Goal: Communication & Community: Answer question/provide support

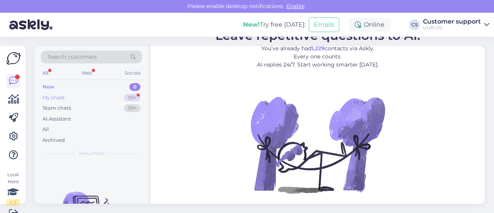
click at [98, 92] on div "My chats 99+" at bounding box center [91, 97] width 101 height 11
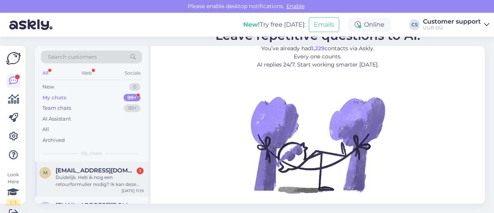
click at [94, 171] on span "[EMAIL_ADDRESS][DOMAIN_NAME]" at bounding box center [96, 170] width 80 height 7
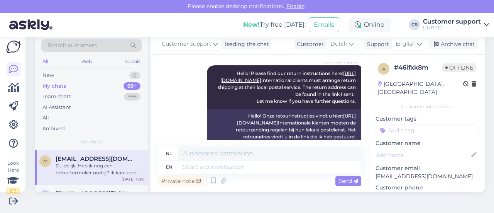
scroll to position [237, 0]
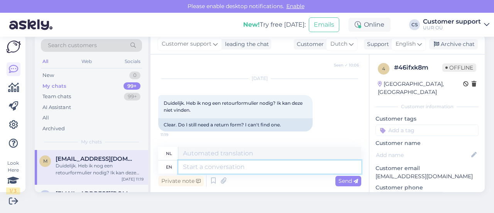
click at [254, 166] on textarea at bounding box center [269, 166] width 183 height 13
type textarea "H"
type textarea "NO"
type textarea "NEE"
type textarea "N"
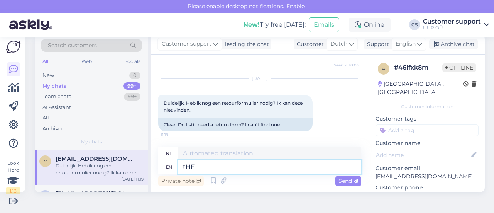
type textarea "tHE"
type textarea "de"
type textarea "t"
type textarea "The f"
type textarea "De"
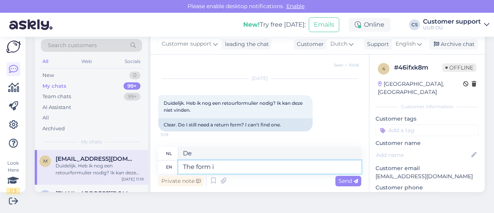
type textarea "The form is"
type textarea "Het formulier"
type textarea "The form is"
type textarea "Het formulier is"
type textarea "The form is not"
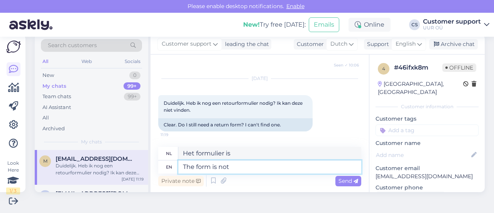
type textarea "Het formulier is niet"
type textarea "The f"
type textarea "Het formulier is"
type textarea "The"
type textarea "Het formulier"
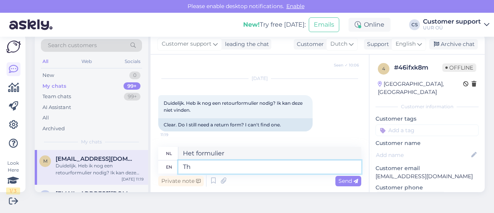
type textarea "T"
type textarea "De"
type textarea "No n"
type textarea "Nee"
type textarea "No need f"
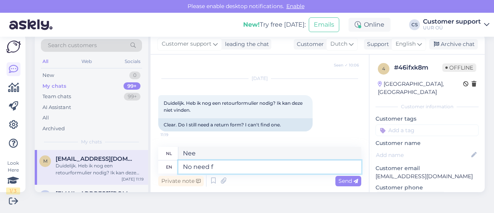
type textarea "Geen behoefte"
type textarea "No need for the"
type textarea "Geen behoefte aan"
type textarea "No need for the fo"
type textarea "Geen behoefte aan de"
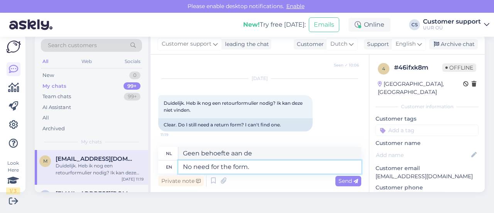
type textarea "No need for the form."
type textarea "Formulier is niet nodig."
type textarea "No need for the form. It's e"
type textarea "Het formulier is niet nodig. Het is"
type textarea "No need for the form. It's enough"
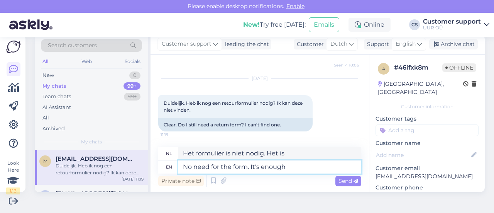
type textarea "Het formulier is niet nodig. Het is voldoende."
type textarea "No need for the form. It's enough if"
type textarea "Het formulier is niet nodig. Het is voldoende als"
type textarea "No need for the form. It's enough if you n"
type textarea "Het formulier is niet nodig. Het is voldoende als je"
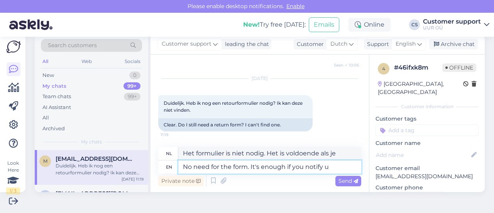
type textarea "No need for the form. It's enough if you notify us"
type textarea "Het formulier is niet nodig. Het is voldoende als u het meldt."
type textarea "No need for the form. It's enough if you notify us"
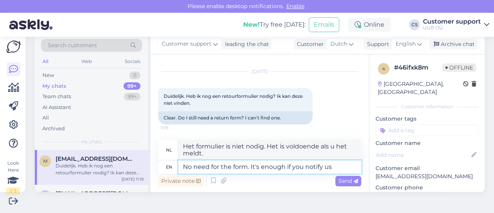
type textarea "Het formulier is niet nodig. Het is voldoende als u ons op de hoogte stelt."
type textarea "No need for the form. It's enough if you notify us via de"
type textarea "Het formulier is niet nodig. Het is voldoende als u ons via"
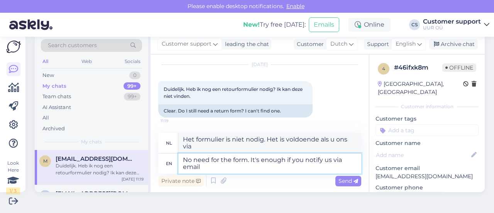
type textarea "No need for the form. It's enough if you notify us via email"
type textarea "Het formulier is niet nodig. Het is voldoende als u ons via e-mail op de hoogte…"
type textarea "No need for the form. It's enough if you notify us via email or y"
type textarea "Het formulier is niet nodig. Het is voldoende als u ons via e-mail of"
type textarea "No need for the form. It's enough if you notify us via email or you"
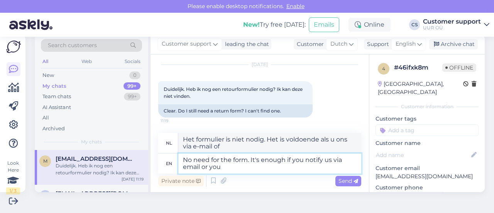
type textarea "Het formulier is niet nodig. Het is voldoende als u ons via e-mail op de hoogte…"
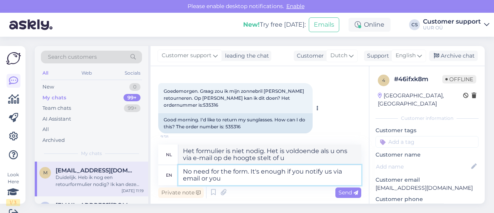
scroll to position [44, 0]
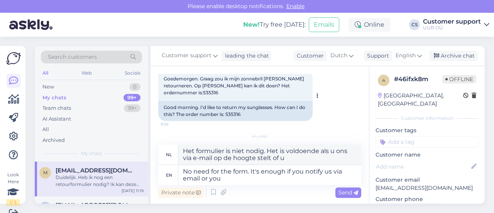
click at [209, 92] on span "Goedemorgen. Graag zou ik mijn zonnebril [PERSON_NAME] retourneren. Op [PERSON_…" at bounding box center [235, 86] width 142 height 20
copy div "535316 9:38"
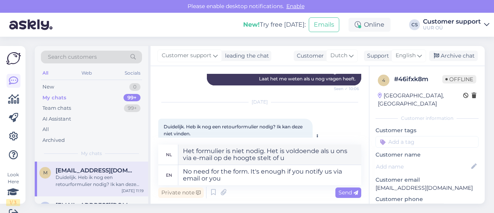
scroll to position [251, 0]
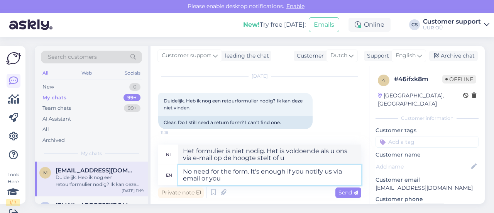
click at [252, 179] on textarea "No need for the form. It's enough if you notify us via email or you" at bounding box center [269, 175] width 183 height 20
type textarea "No need for the form. It's enough if you notify us via email or"
type textarea "Het formulier is niet nodig. Het is voldoende als u ons via e-mail of"
type textarea "No need for the form. It's enough if you notify us via email"
type textarea "Het formulier is niet nodig. Het is voldoende als u ons via e-mail op de hoogte…"
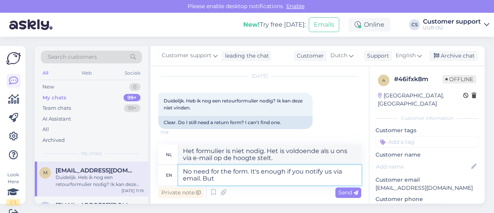
type textarea "No need for the form. It's enough if you notify us via email. But"
type textarea "Het formulier is niet nodig. Het is voldoende als u ons via e-mail op de hoogte…"
type textarea "No need for the form. It's enough if you notify us via email. But this ch"
type textarea "Het formulier is niet nodig. Het is voldoende als u ons via e-mail op de hoogte…"
type textarea "No need for the form. It's enough if you notify us via email. But this chat i"
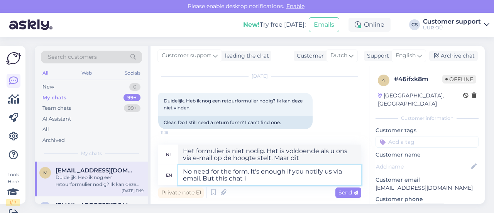
type textarea "Het formulier is niet nodig. Het is voldoende als u ons via e-mail op de hoogte…"
type textarea "No need for the form. It's enough if you notify us via email. But this chat is"
type textarea "Het formulier is niet nodig. Het is voldoende als u ons via e-mail op de hoogte…"
type textarea "No need for the form. It's enough if you notify us via email. But this"
type textarea "Het formulier is niet nodig. Het is voldoende als u ons via e-mail op de hoogte…"
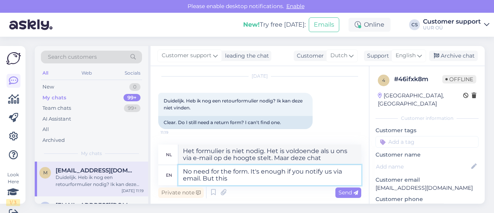
type textarea "No need for the form. It's enough if you notify us via email. But thi"
type textarea "Het formulier is niet nodig. Het is voldoende als u ons via e-mail op de hoogte…"
type textarea "No need for the form. It's enough if you notify us via email. Bu"
type textarea "Het formulier is niet nodig. Het is voldoende als u ons via e-mail op de hoogte…"
type textarea "No need for the form. It's enough if you notify us via email."
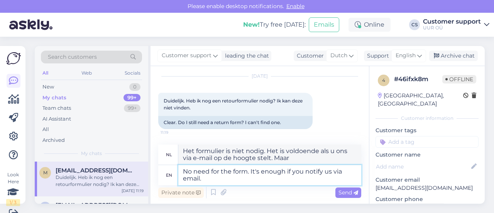
type textarea "Het formulier is niet nodig. Het is voldoende als u ons via e-mail op de hoogte…"
type textarea "No need for the form. It's enough if you notify us via email. That way we ha"
type textarea "Het formulier is niet nodig. Het is voldoende als u ons via e-mail op de hoogte…"
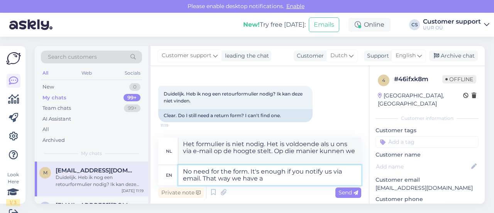
type textarea "No need for the form. It's enough if you notify us via email. That way we have a"
type textarea "Het formulier is niet nodig. Het is voldoende als u ons via e-mail op de hoogte…"
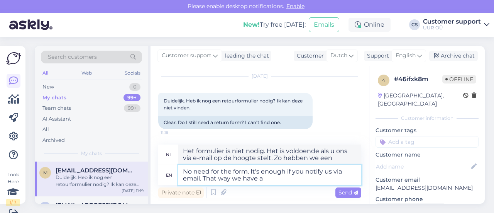
type textarea "No need for the form. It's enough if you notify us via email. That way we have …"
type textarea "Het formulier is niet nodig. Het is voldoende als u ons via e-mail op de hoogte…"
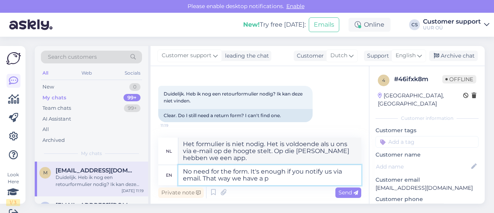
type textarea "No need for the form. It's enough if you notify us via email. That way we have …"
type textarea "Het formulier is niet nodig. Het is voldoende als u ons via e-mail op de hoogte…"
type textarea "No need for the form. It's enough if you notify us via email. That way we have …"
type textarea "Het formulier is niet nodig. Het is voldoende als u ons via e-mail op de hoogte…"
type textarea "No need for the form. It's enough if you notify us via email. That way we have …"
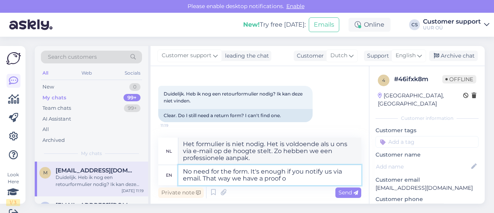
type textarea "Het formulier is niet nodig. Het is voldoende als u ons via e-mail op de hoogte…"
type textarea "No need for the form. It's enough if you notify us via email. That way we have …"
type textarea "Het formulier is niet nodig. Het is voldoende als u ons via e-mail op de hoogte…"
type textarea "No need for the form. It's enough if you notify us via email. That way we have …"
type textarea "Het formulier is niet nodig. Het is voldoende als u ons via e-mail op de hoogte…"
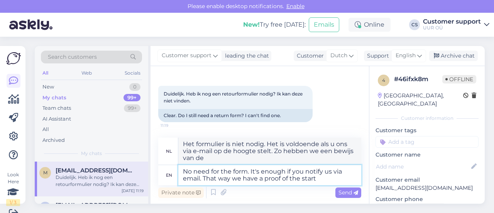
type textarea "No need for the form. It's enough if you notify us via email. That way we have …"
type textarea "Het formulier is niet nodig. Het is voldoende als u ons via e-mail op de hoogte…"
type textarea "No need for the form. It's enough if you notify us via email. That way we have …"
type textarea "Het formulier is niet nodig. Het is voldoende als u ons via e-mail op de hoogte…"
type textarea "No need for the form. It's enough if you notify us via email. That way we have …"
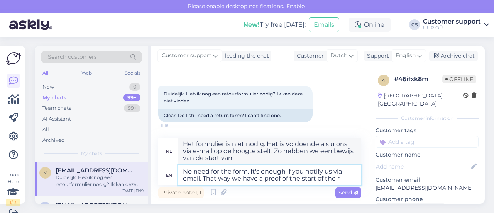
type textarea "Het formulier is niet nodig. Het is voldoende als u ons via e-mail op de hoogte…"
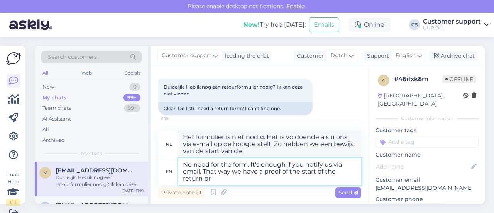
type textarea "No need for the form. It's enough if you notify us via email. That way we have …"
type textarea "Het formulier is niet nodig. Het is voldoende als u ons via e-mail op de hoogte…"
type textarea "No need for the form. It's enough if you notify us via email. That way we have …"
type textarea "Het formulier is niet nodig. Het is voldoende als u ons via e-mail op de hoogte…"
type textarea "No need for the form. It's enough if you notify us via email. That way we have …"
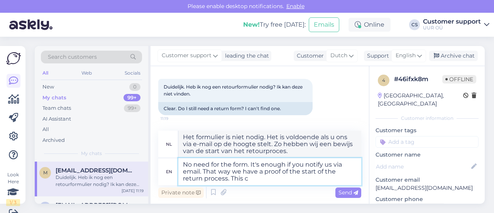
type textarea "Het formulier is niet nodig. Het is voldoende als u ons via e-mail op de hoogte…"
type textarea "No need for the form. It's enough if you notify us via email. That way we have …"
type textarea "Het formulier is niet nodig. Het is voldoende als u ons via e-mail op de hoogte…"
click at [199, 173] on textarea "No need for the form. It's enough if you notify us via email. That way we have …" at bounding box center [269, 171] width 183 height 27
type textarea "No need for the form. It's enough if you notify us via email that . That way we…"
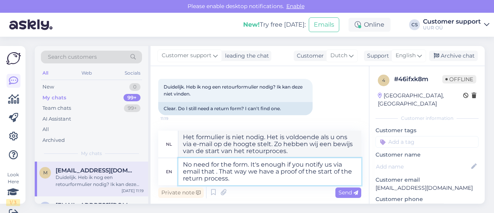
type textarea "Het formulier is niet nodig. Het is voldoende als u ons dit via e-mail laat wet…"
type textarea "No need for the form. It's enough if you notify us via email that yo. That way …"
type textarea "Het formulier is niet nodig. Het is voldoende als u ons via e-mail laat weten d…"
type textarea "No need for the form. It's enough if you notify us via email that you. That way…"
type textarea "Het formulier is niet nodig. Het is voldoende als u ons via e-mail laat weten d…"
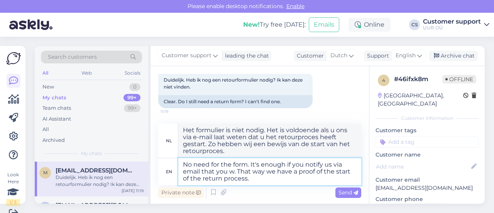
type textarea "No need for the form. It's enough if you notify us via email that you wi. That …"
type textarea "Het formulier is niet nodig. Het is voldoende als u ons via e-mail laat weten d…"
type textarea "No need for the form. It's enough if you notify us via email that you wich. Tha…"
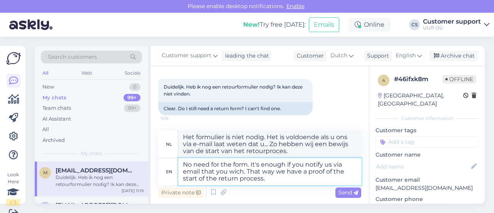
type textarea "Het formulier is niet nodig. Het is voldoende als u ons via e-mail laat weten d…"
type textarea "No need for the form. It's enough if you notify us via email that you wich to. …"
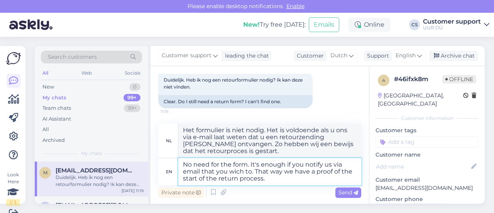
type textarea "Het formulier is niet nodig. Het is voldoende als u ons via e-mail laat weten d…"
type textarea "No need for the form. It's enough if you notify us via email that you wich . Th…"
type textarea "Het formulier is niet nodig. Het is voldoende als u ons via e-mail laat weten d…"
type textarea "No need for the form. It's enough if you notify us via email that you wic. That…"
type textarea "Het formulier is niet nodig. Het is voldoende als u ons via e-mail laat weten d…"
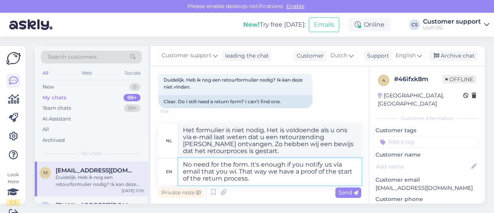
type textarea "No need for the form. It's enough if you notify us via email that you wis. That…"
type textarea "Het formulier is niet nodig. Het is voldoende als u ons via e-mail laat weten d…"
type textarea "No need for the form. It's enough if you notify us via email that you wish. Tha…"
type textarea "Het formulier is niet nodig. Het is voldoende als u ons via e-mail laat weten d…"
type textarea "No need for the form. It's enough if you notify us via email that you wish . Th…"
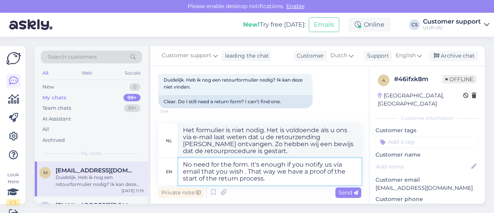
type textarea "Het formulier is niet nodig. Het is voldoende als u ons via e-mail laat weten d…"
type textarea "No need for the form. It's enough if you notify us via email that you wish t. T…"
type textarea "Het formulier is niet nodig. Het is voldoende als u ons via e-mail laat weten d…"
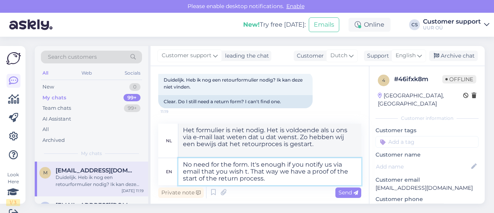
type textarea "No need for the form. It's enough if you notify us via email that you wish to. …"
type textarea "Het formulier is niet nodig. Het is voldoende als u ons via e-mail laat weten d…"
type textarea "No need for the form. It's enough if you notify us via email that you wish to r…"
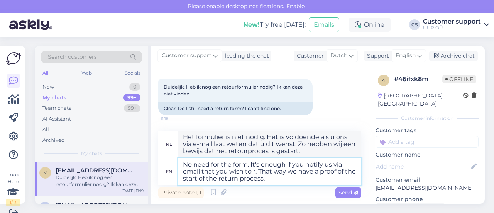
type textarea "Het formulier is niet nodig. Het is voldoende als u ons via e-mail laat weten d…"
type textarea "No need for the form. It's enough if you notify us via email that you wish to r…"
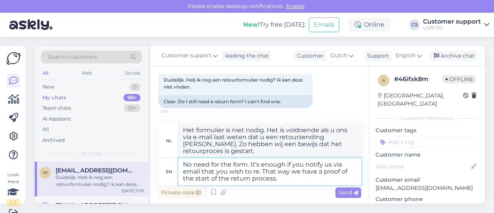
type textarea "Het formulier is niet nodig. Het is voldoende als u ons via e-mail laat weten d…"
type textarea "No need for the form. It's enough if you notify us via email that you wish to r…"
type textarea "Het formulier is niet nodig. Het is voldoende als u ons via e-mail laat weten d…"
type textarea "No need for the form. It's enough if you notify us via email that you wish to r…"
type textarea "Het formulier is niet nodig. Het is voldoende als u ons via e-mail laat weten d…"
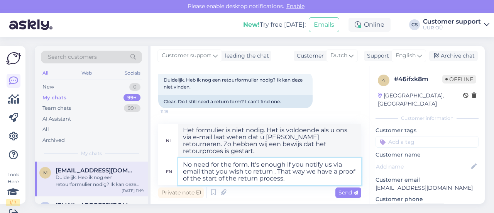
type textarea "No need for the form. It's enough if you notify us via email that you wish to r…"
type textarea "Het formulier is niet nodig. Het is voldoende als u ons via e-mail laat weten d…"
type textarea "No need for the form. It's enough if you notify us via email that you wish to r…"
type textarea "Het formulier is niet nodig. Het is voldoende als u ons via e-mail laat weten d…"
type textarea "No need for the form. It's enough if you notify us via email that you wish to r…"
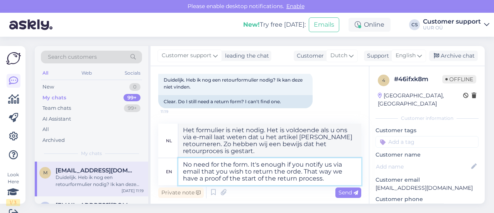
type textarea "Het formulier is niet nodig. Het is voldoende als u ons via e-mail laat weten d…"
type textarea "No need for the form. It's enough if you notify us via email that you wish to r…"
type textarea "Het formulier is niet nodig. Het is voldoende als u ons via e-mail laat weten d…"
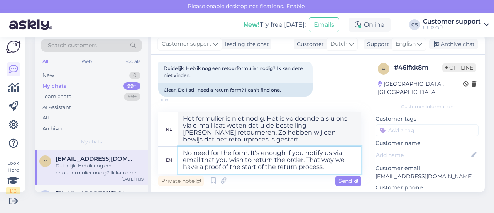
click at [330, 168] on textarea "No need for the form. It's enough if you notify us via email that you wish to r…" at bounding box center [269, 159] width 183 height 27
click at [202, 165] on textarea "No need for the form. It's enough if you notify us via email that you wish to r…" at bounding box center [269, 159] width 183 height 27
type textarea "No need for the form. It's enough if you notify us via email that you wish to r…"
click at [331, 166] on textarea "No need for the form. It's enough if you notify us via email that you wish to r…" at bounding box center [269, 159] width 183 height 27
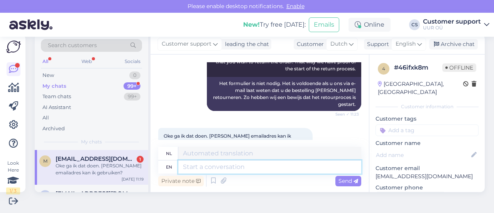
scroll to position [358, 0]
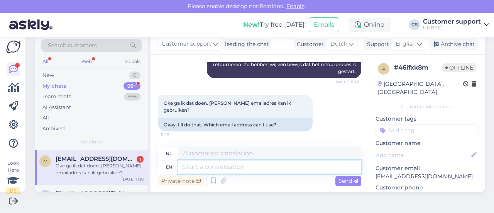
click at [234, 167] on textarea at bounding box center [269, 166] width 183 height 13
type textarea "[EMAIL_ADDRESS][DOMAIN_NAME]"
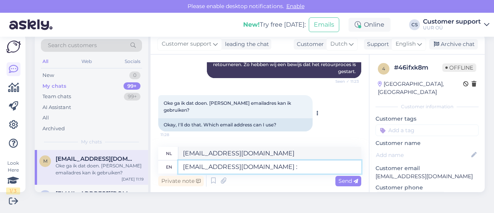
type textarea "[EMAIL_ADDRESS][DOMAIN_NAME] :)"
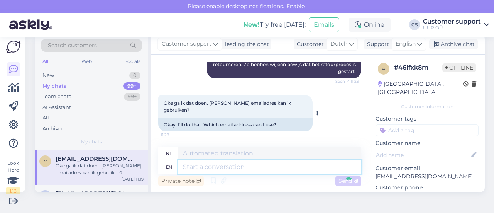
scroll to position [404, 0]
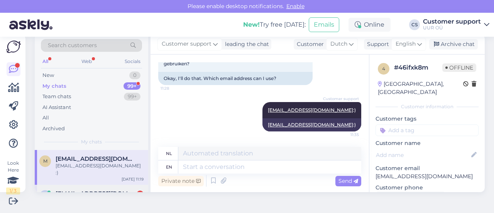
click at [106, 190] on span "[EMAIL_ADDRESS][DOMAIN_NAME]" at bounding box center [96, 193] width 80 height 7
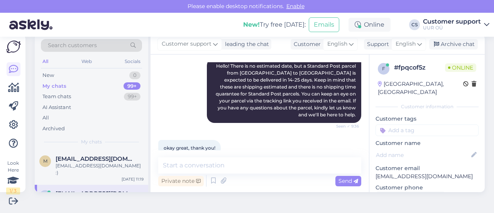
scroll to position [99, 0]
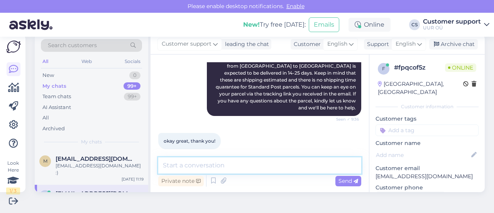
click at [190, 166] on textarea at bounding box center [259, 165] width 203 height 16
click at [211, 163] on textarea at bounding box center [259, 165] width 203 height 16
type textarea "No worries. Have a nice day!"
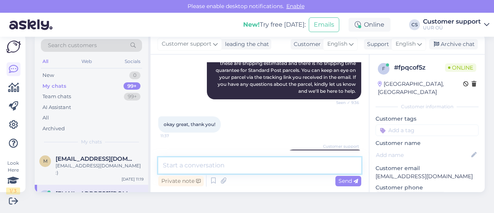
scroll to position [133, 0]
